Goal: Check status

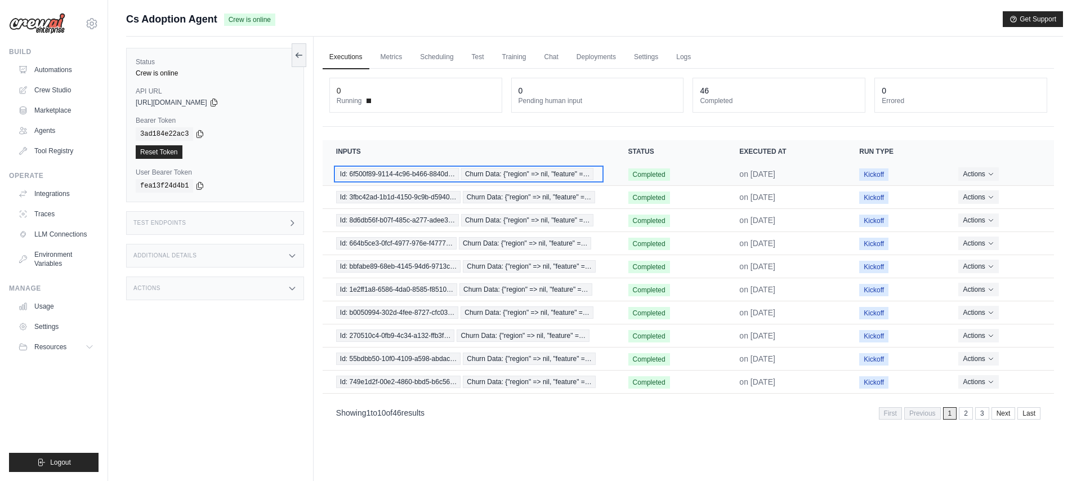
click at [426, 173] on span "Id: 6f500f89-9114-4c96-b466-8840d…" at bounding box center [397, 174] width 123 height 12
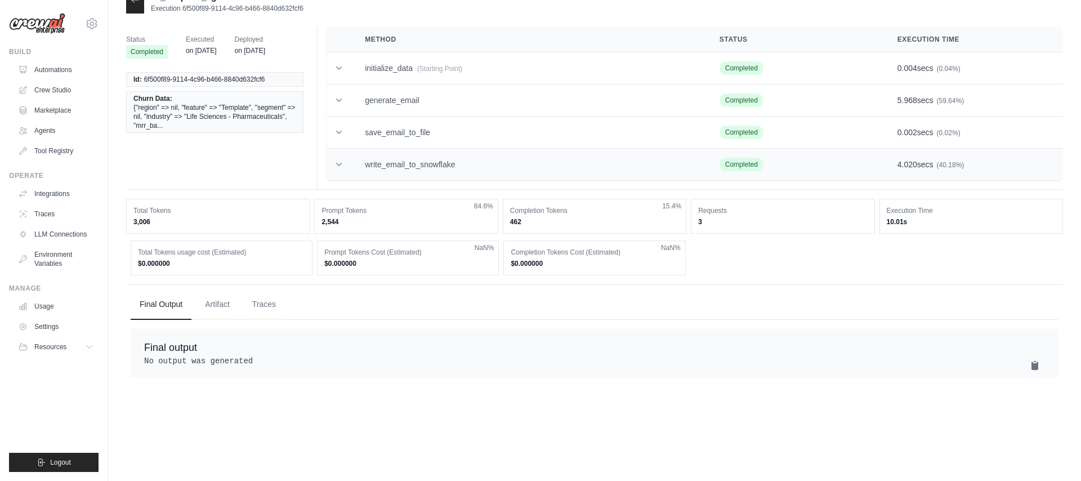
scroll to position [23, 0]
click at [442, 125] on td "save_email_to_file" at bounding box center [528, 132] width 355 height 32
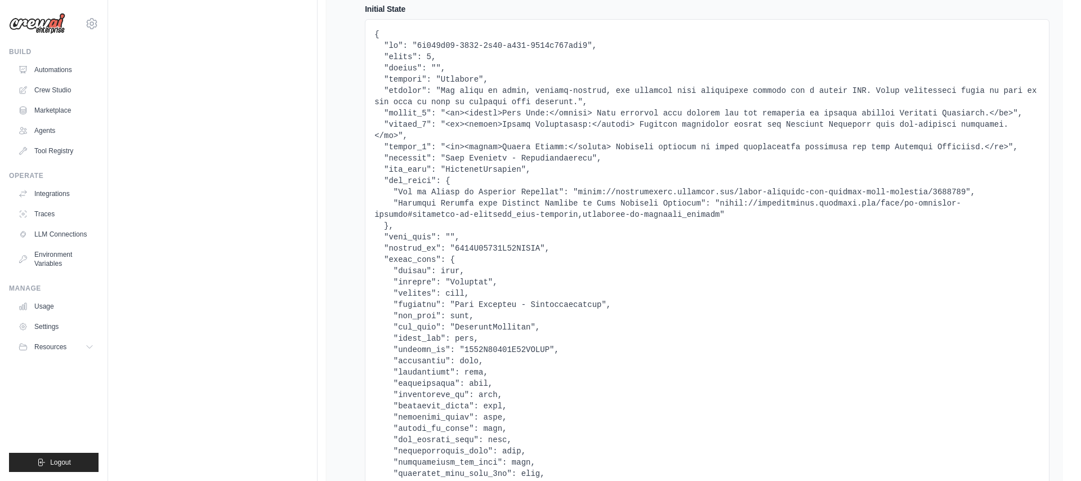
scroll to position [0, 0]
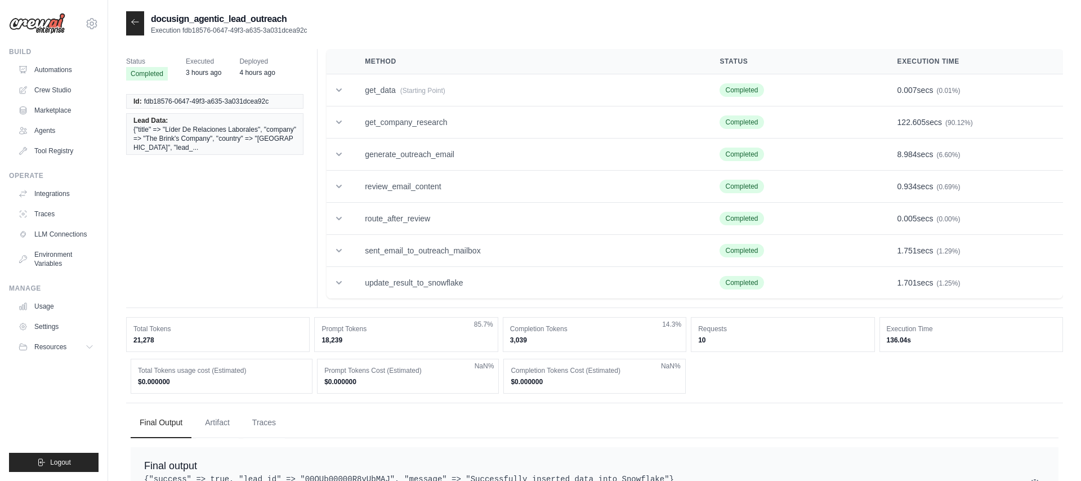
click at [139, 30] on div at bounding box center [135, 23] width 18 height 24
click at [139, 20] on icon at bounding box center [135, 21] width 9 height 9
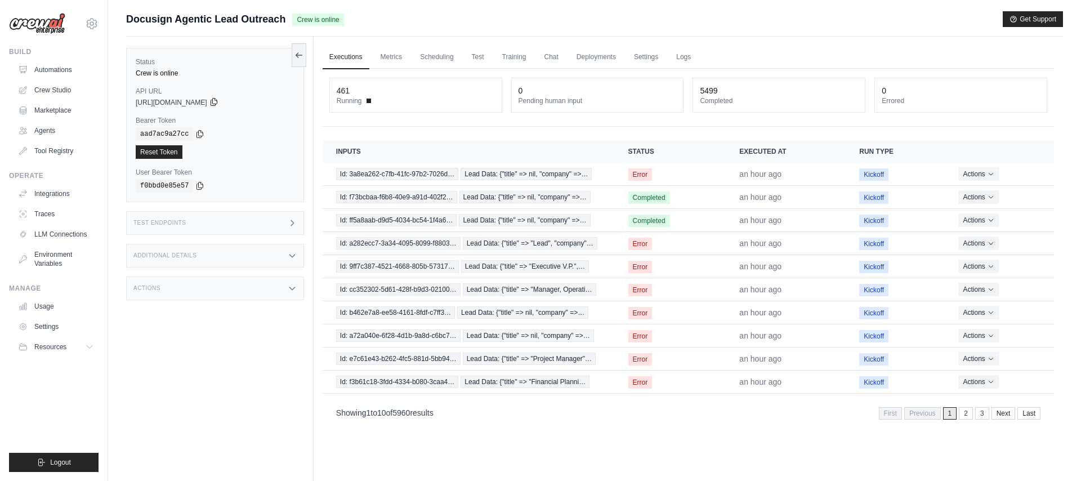
click at [217, 104] on icon at bounding box center [214, 102] width 6 height 7
click at [220, 220] on div "Test Endpoints" at bounding box center [215, 223] width 178 height 24
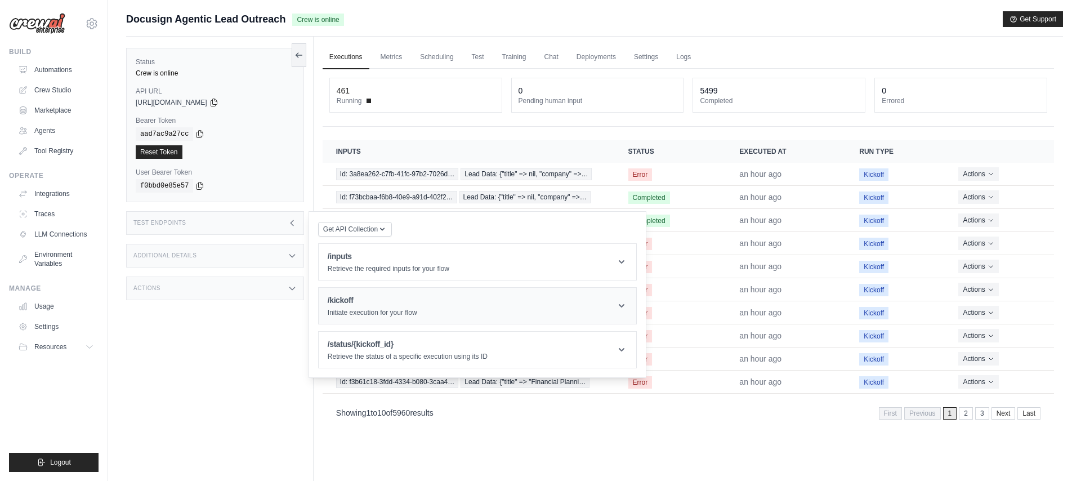
click at [358, 303] on h1 "/kickoff" at bounding box center [373, 300] width 90 height 11
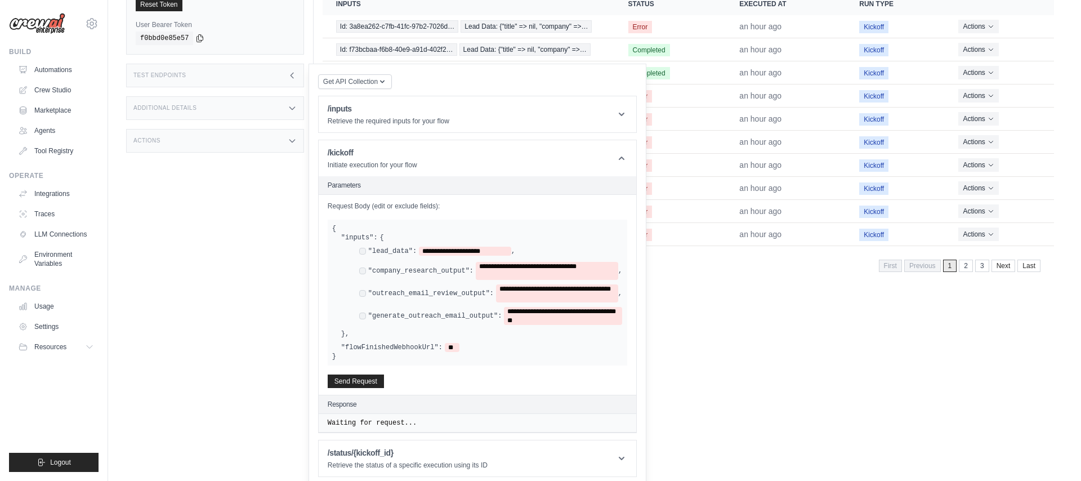
scroll to position [153, 0]
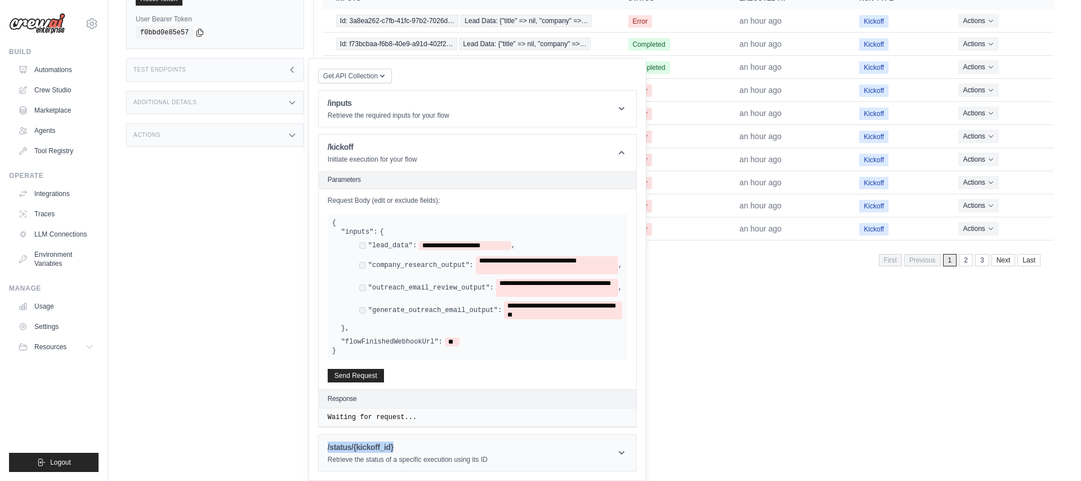
drag, startPoint x: 401, startPoint y: 446, endPoint x: 328, endPoint y: 446, distance: 73.2
click at [328, 446] on h1 "/status/{kickoff_id}" at bounding box center [408, 447] width 160 height 11
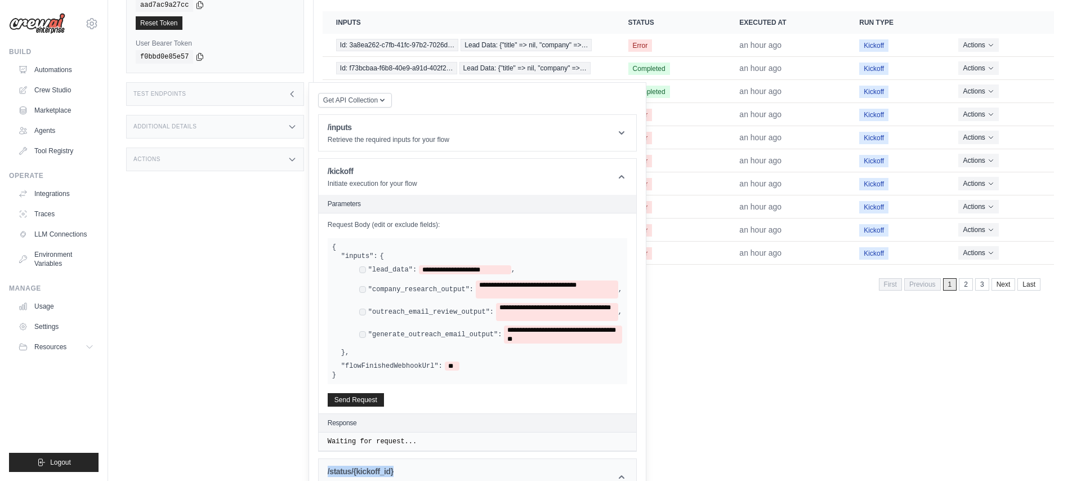
scroll to position [0, 0]
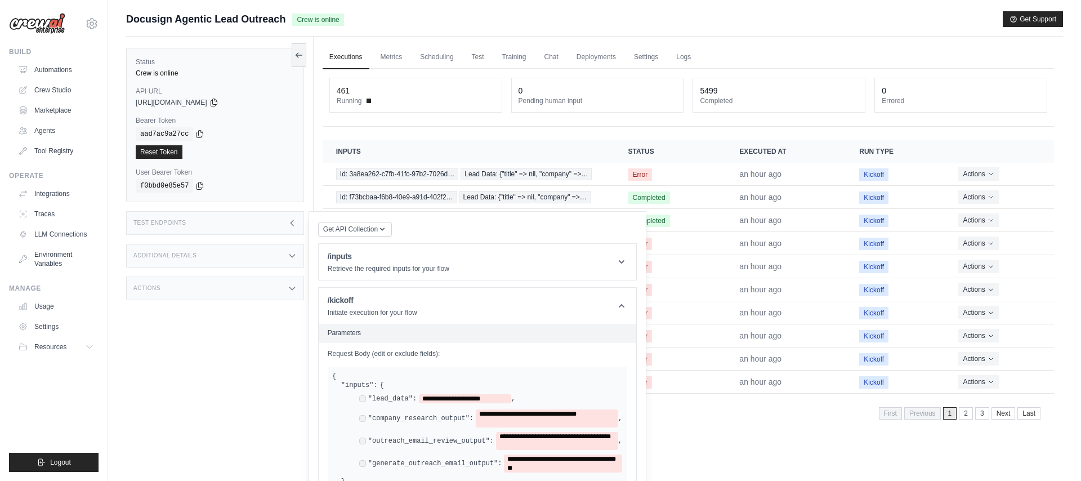
click at [706, 429] on div "Executions Metrics Scheduling Test Training Chat Deployments Settings Logs 461 …" at bounding box center [689, 277] width 750 height 481
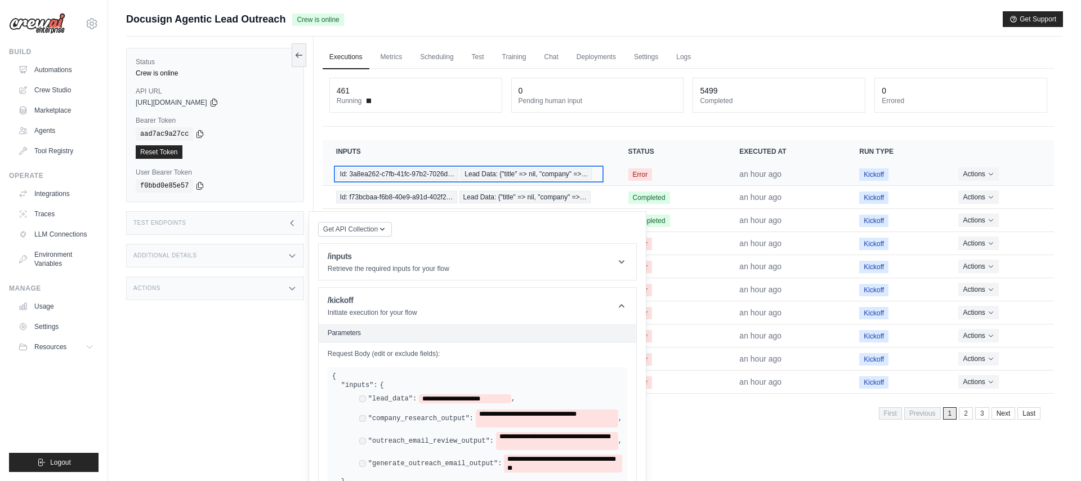
click at [357, 172] on span "Id: 3a8ea262-c7fb-41fc-97b2-7026d…" at bounding box center [397, 174] width 122 height 12
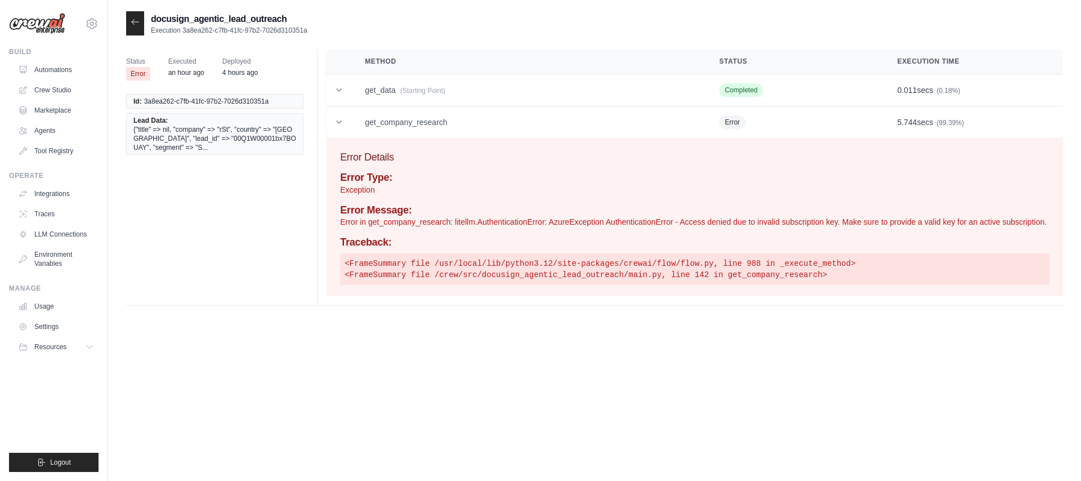
click at [137, 20] on icon at bounding box center [135, 21] width 9 height 9
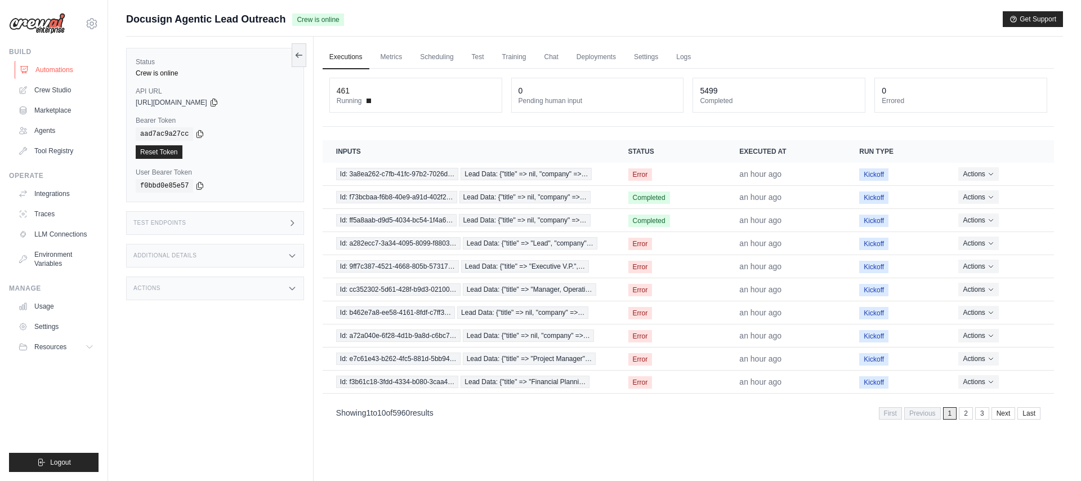
click at [63, 72] on link "Automations" at bounding box center [57, 70] width 85 height 18
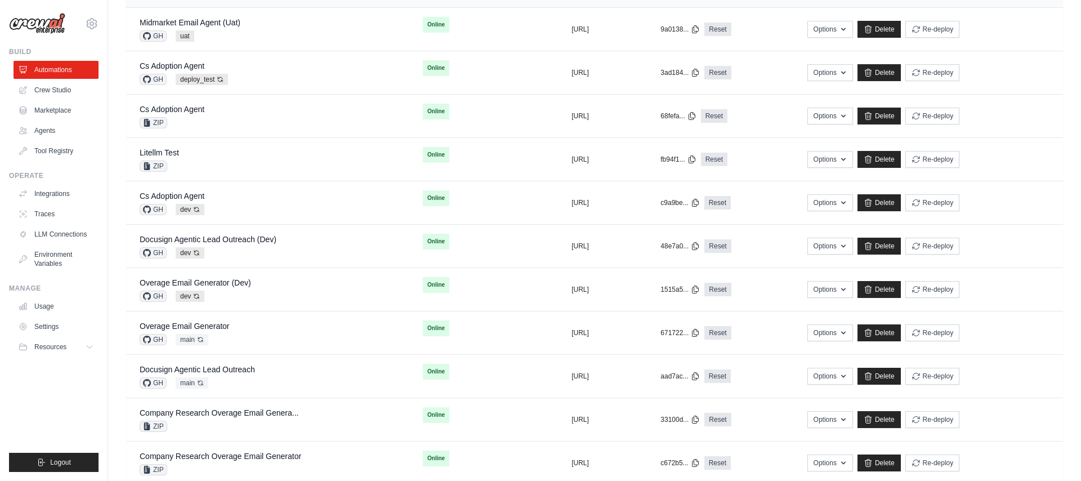
scroll to position [268, 0]
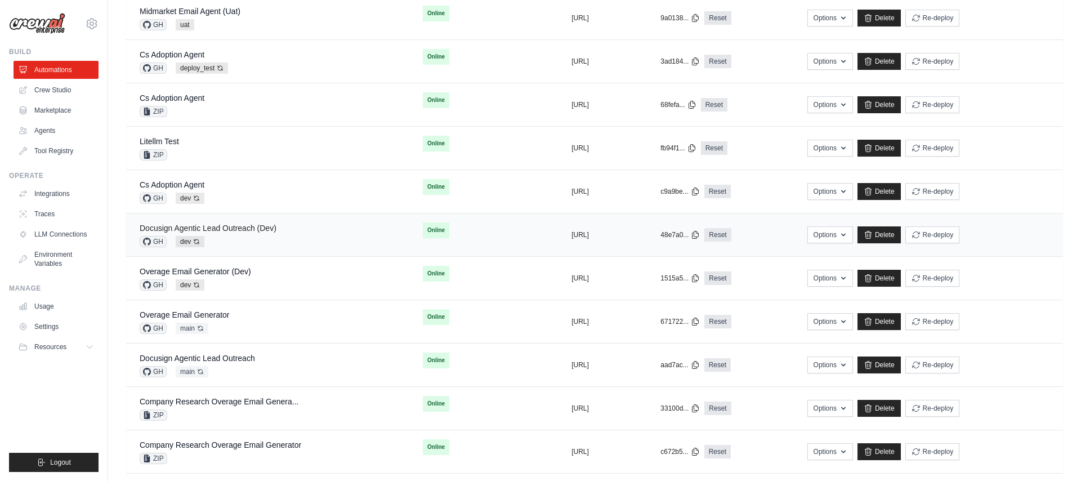
click at [230, 227] on link "Docusign Agentic Lead Outreach (Dev)" at bounding box center [208, 228] width 137 height 9
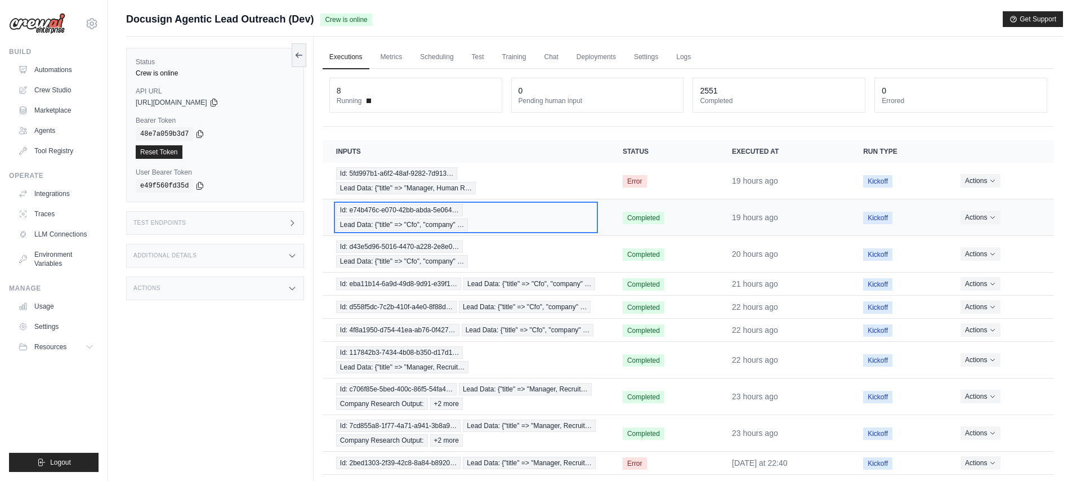
click at [391, 211] on span "Id: e74b476c-e070-42bb-abda-5e064…" at bounding box center [399, 210] width 127 height 12
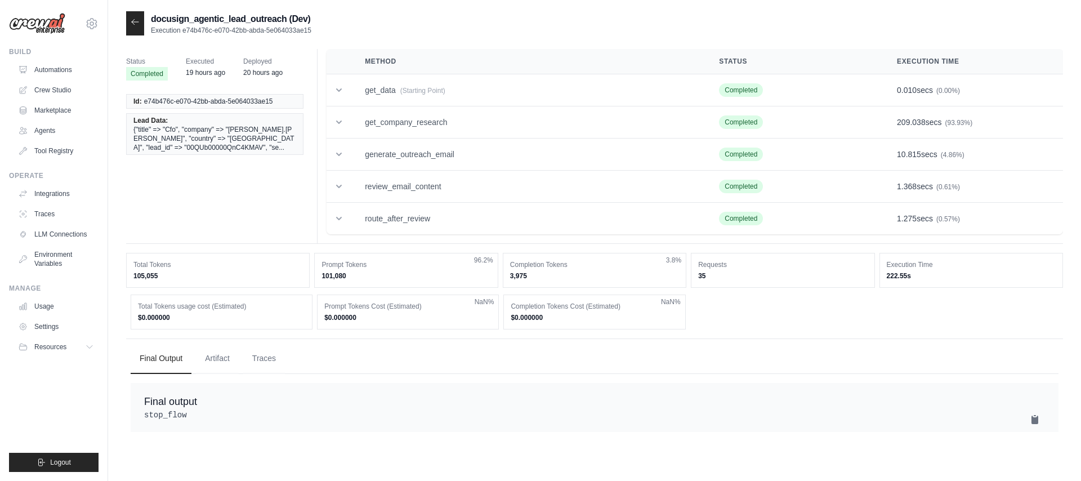
click at [225, 100] on span "e74b476c-e070-42bb-abda-5e064033ae15" at bounding box center [208, 101] width 129 height 9
copy ul "e74b476c-e070-42bb-abda-5e064033ae15"
click at [128, 16] on div at bounding box center [135, 23] width 18 height 24
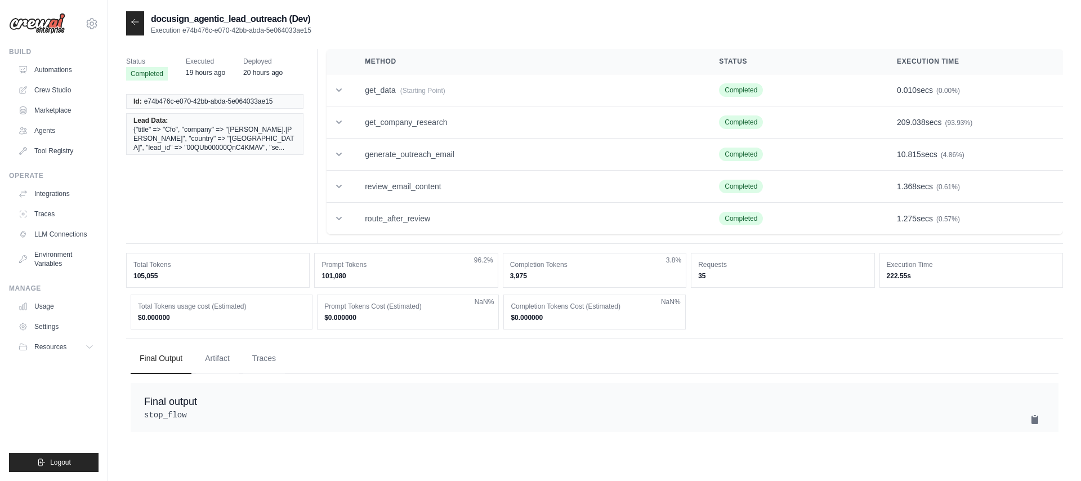
click at [135, 20] on icon at bounding box center [135, 21] width 9 height 9
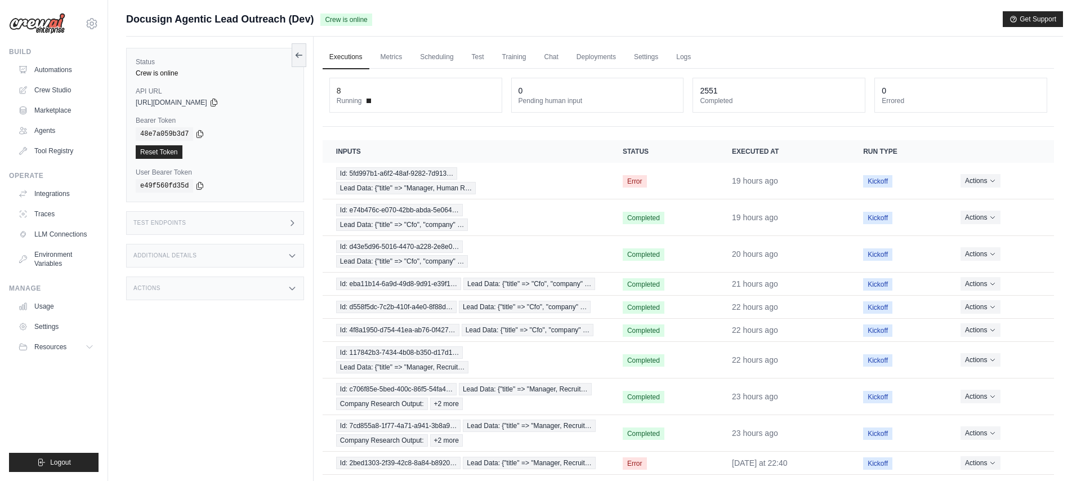
click at [203, 222] on div "Test Endpoints" at bounding box center [215, 223] width 178 height 24
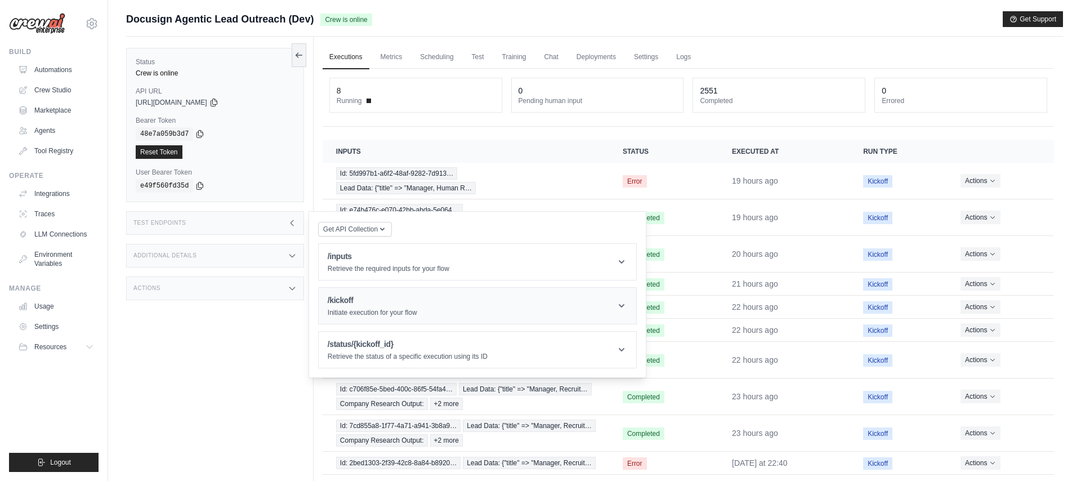
click at [412, 317] on p "Initiate execution for your flow" at bounding box center [373, 312] width 90 height 9
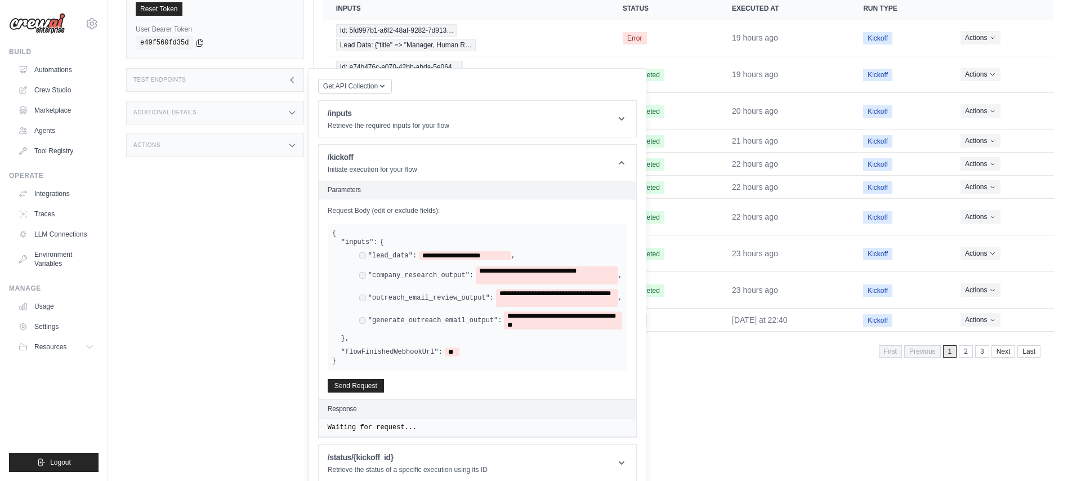
scroll to position [153, 0]
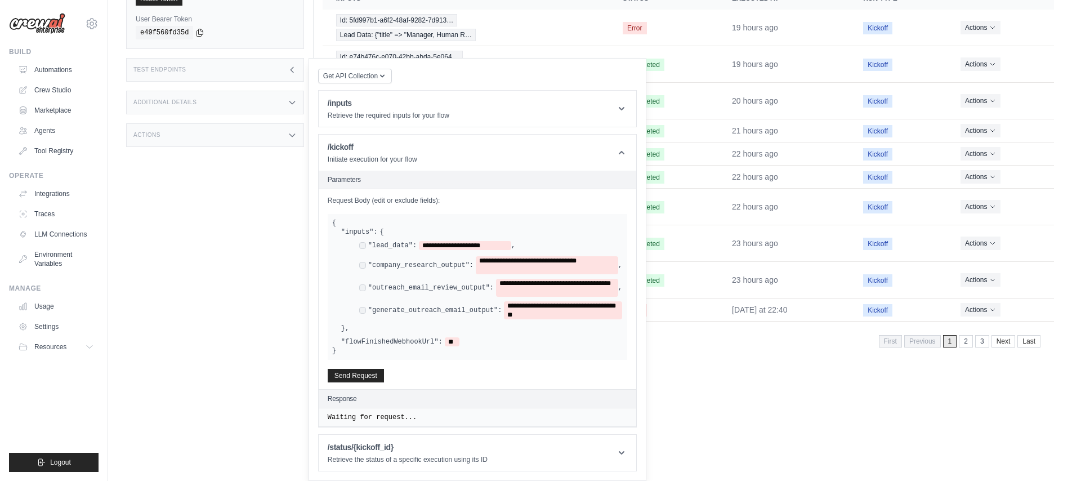
click at [179, 73] on h3 "Test Endpoints" at bounding box center [159, 69] width 53 height 7
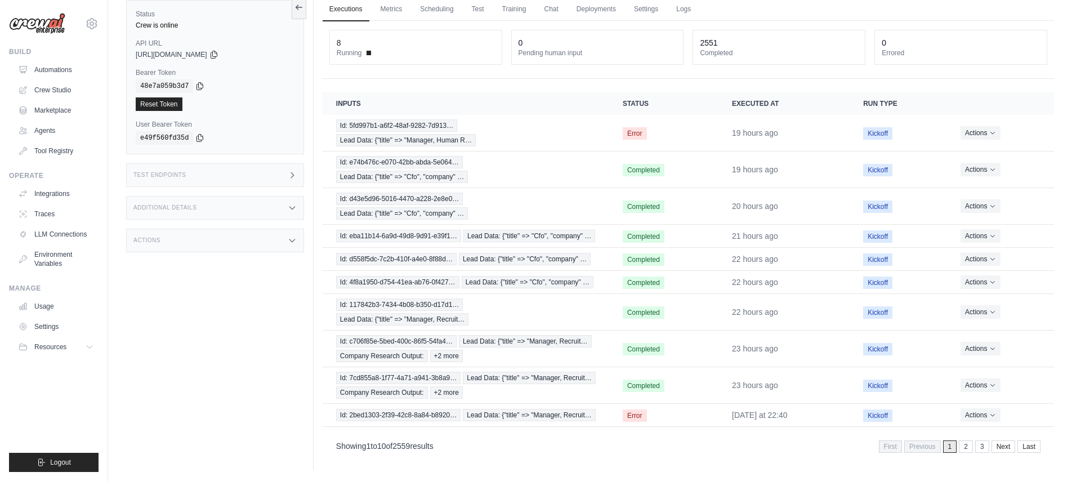
scroll to position [103, 0]
click at [190, 208] on h3 "Additional Details" at bounding box center [164, 207] width 63 height 7
click at [181, 184] on div "Test Endpoints" at bounding box center [215, 175] width 178 height 24
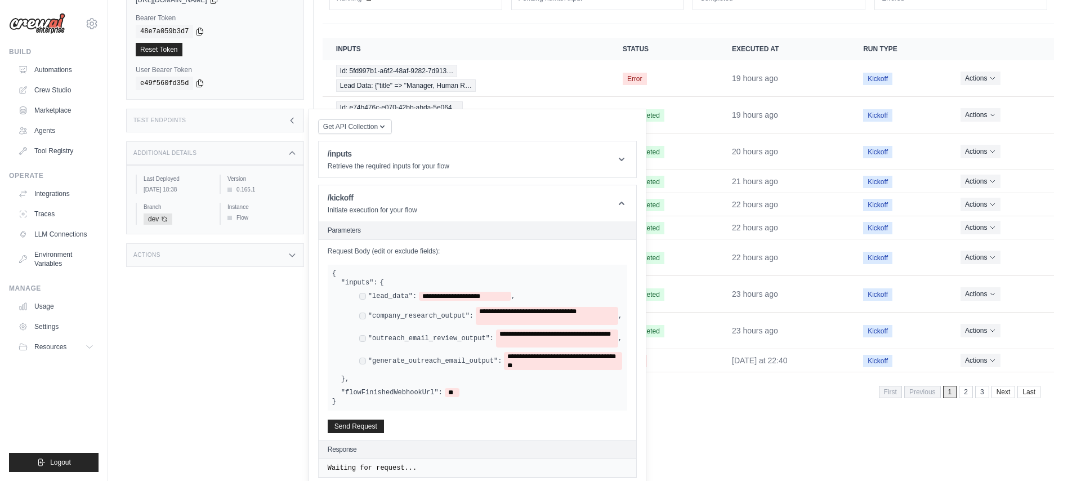
scroll to position [153, 0]
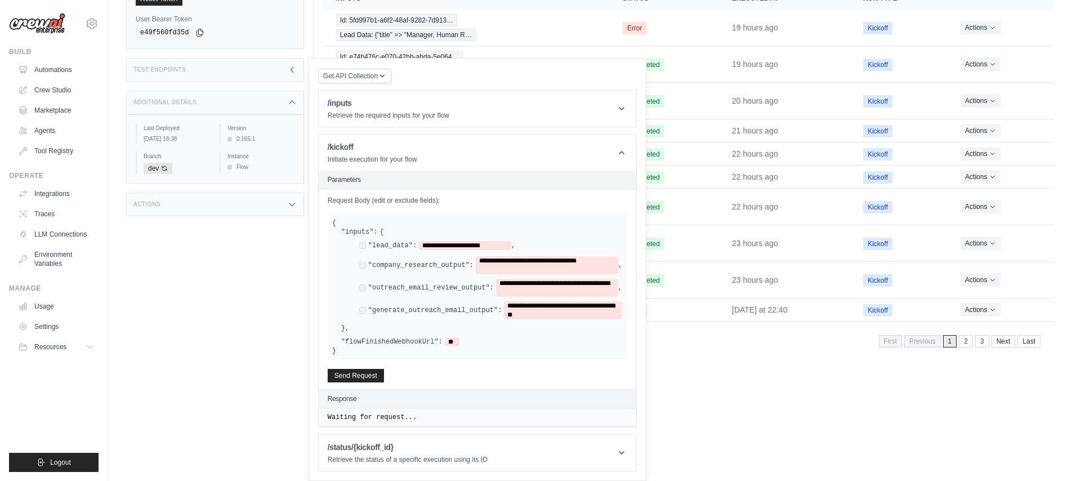
click at [233, 82] on div "Test Endpoints" at bounding box center [215, 70] width 178 height 24
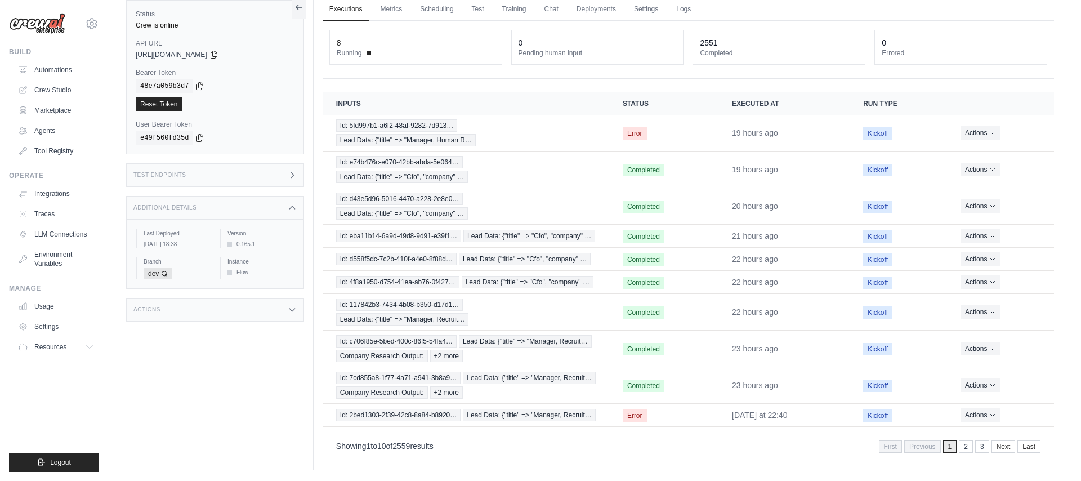
click at [225, 176] on div "Test Endpoints" at bounding box center [215, 175] width 178 height 24
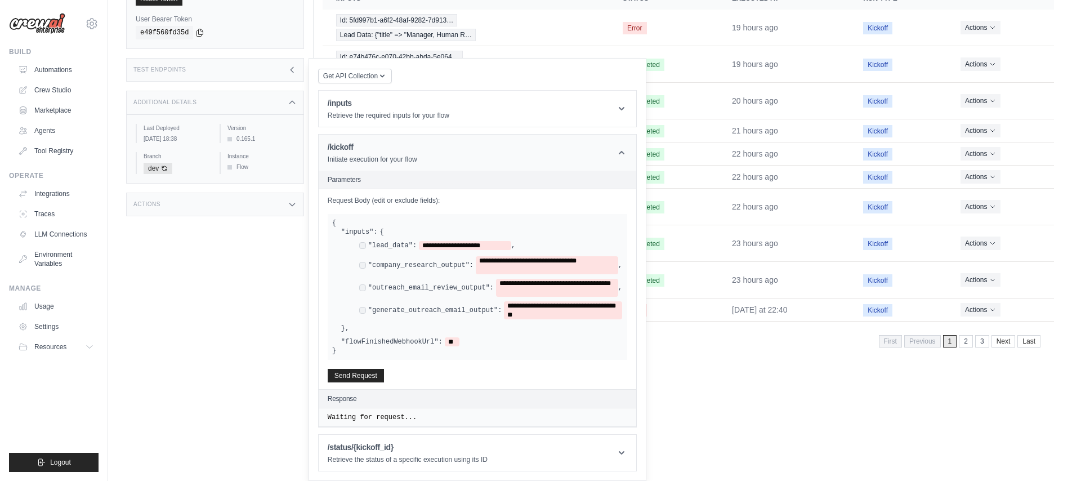
click at [621, 158] on icon at bounding box center [621, 152] width 11 height 11
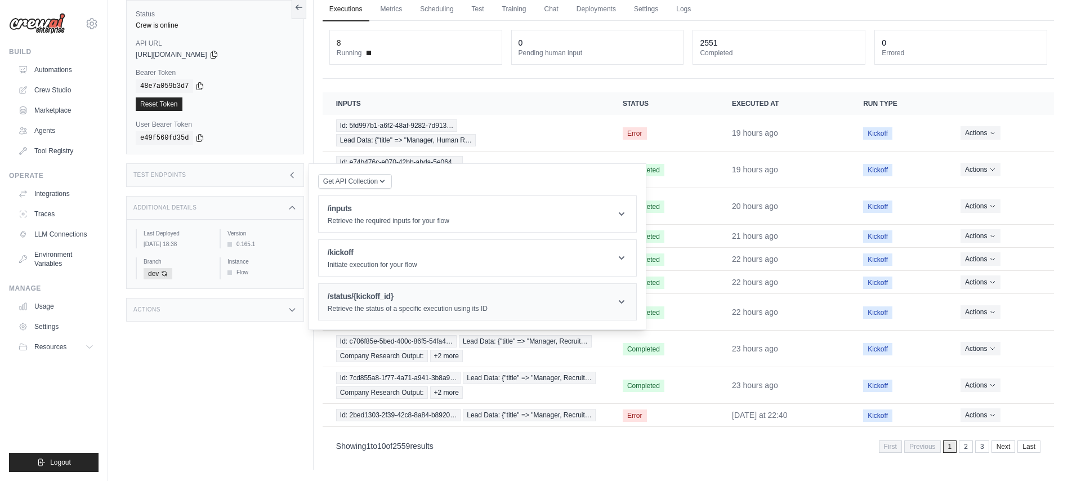
click at [383, 302] on h1 "/status/{kickoff_id}" at bounding box center [408, 296] width 160 height 11
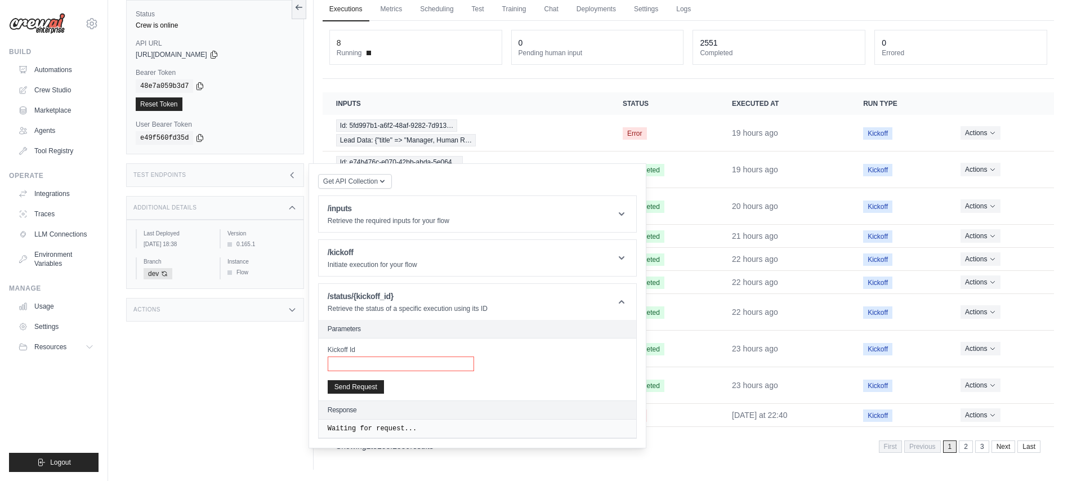
click at [372, 363] on input "Kickoff Id" at bounding box center [401, 364] width 146 height 15
paste input "**********"
type input "**********"
click at [368, 391] on button "Send Request" at bounding box center [356, 387] width 56 height 14
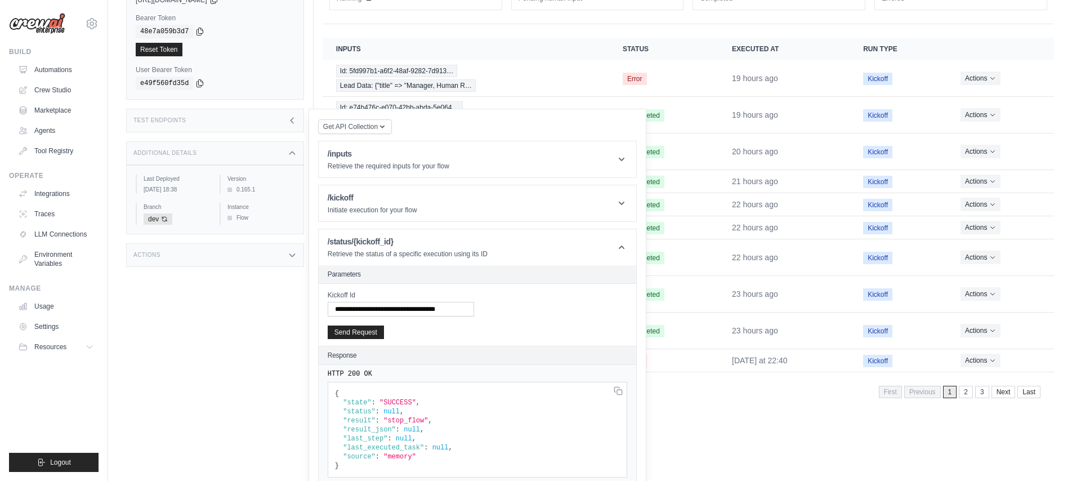
scroll to position [118, 0]
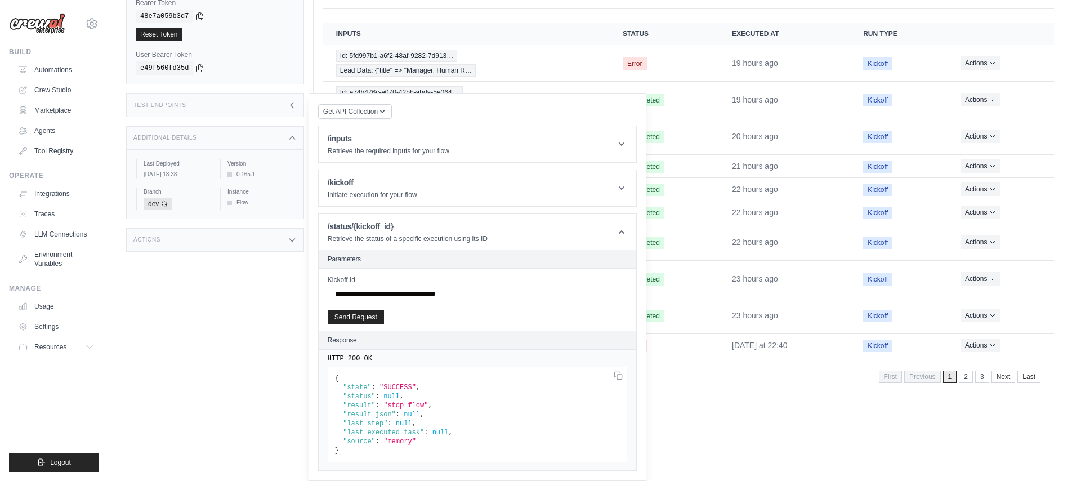
click at [333, 301] on input "**********" at bounding box center [401, 294] width 146 height 15
click at [398, 391] on span ""SUCCESS"" at bounding box center [398, 388] width 37 height 8
click at [383, 188] on h1 "/kickoff" at bounding box center [373, 182] width 90 height 11
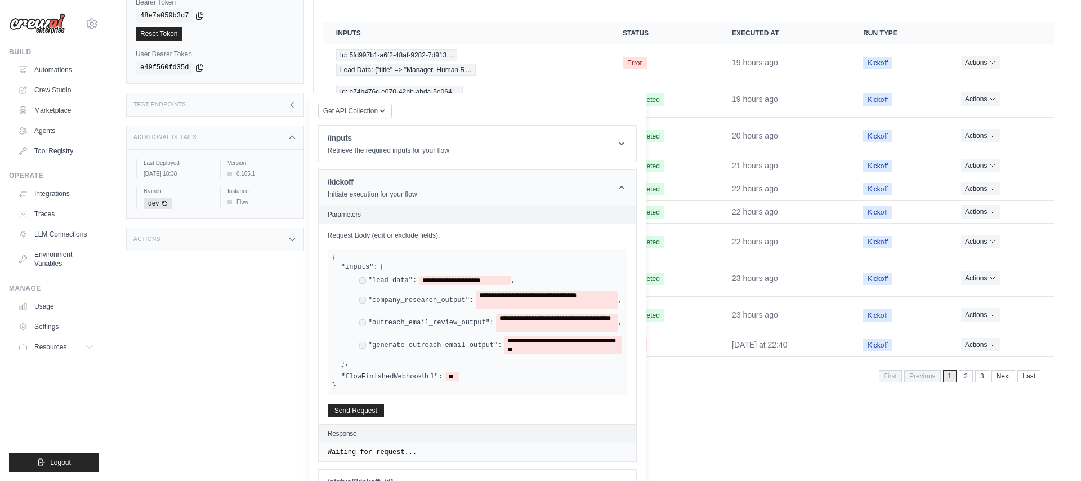
click at [623, 193] on icon at bounding box center [621, 187] width 11 height 11
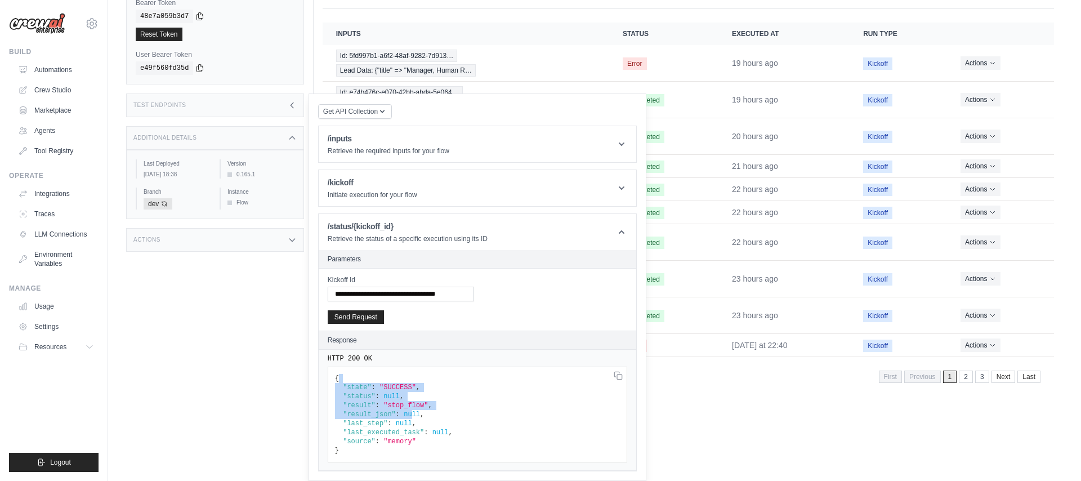
drag, startPoint x: 337, startPoint y: 432, endPoint x: 417, endPoint y: 465, distance: 86.6
click at [413, 455] on code "{ "state" : "SUCCESS" , "status" : null , "result" : "stop_flow" , "result_json…" at bounding box center [394, 415] width 118 height 80
click at [310, 91] on div "Status Crew is online API URL copied https://docusign-agentic-lead-outreach-b9b…" at bounding box center [220, 159] width 188 height 481
click at [246, 400] on div "Status Crew is online API URL copied https://docusign-agentic-lead-outreach-b9b…" at bounding box center [220, 159] width 188 height 481
click at [292, 108] on icon at bounding box center [292, 105] width 3 height 5
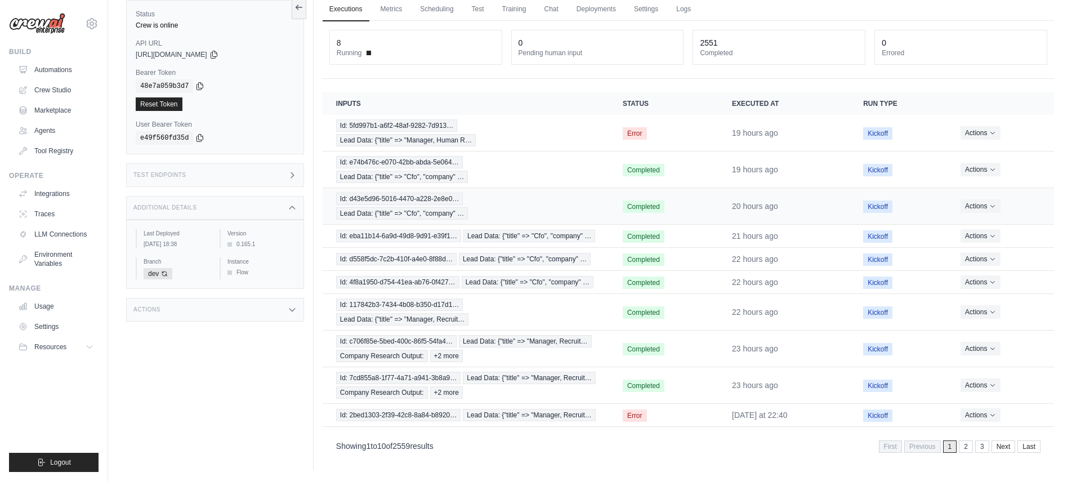
scroll to position [103, 0]
